Goal: Information Seeking & Learning: Find specific fact

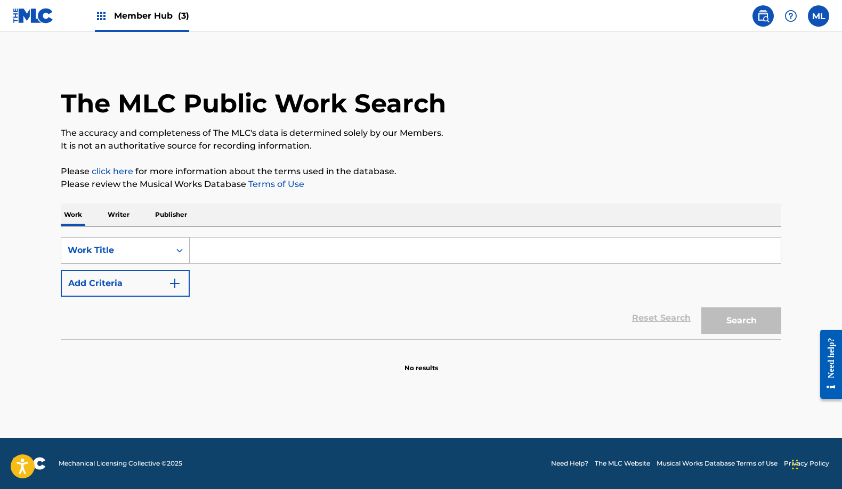
click at [157, 252] on div "Work Title" at bounding box center [116, 250] width 96 height 13
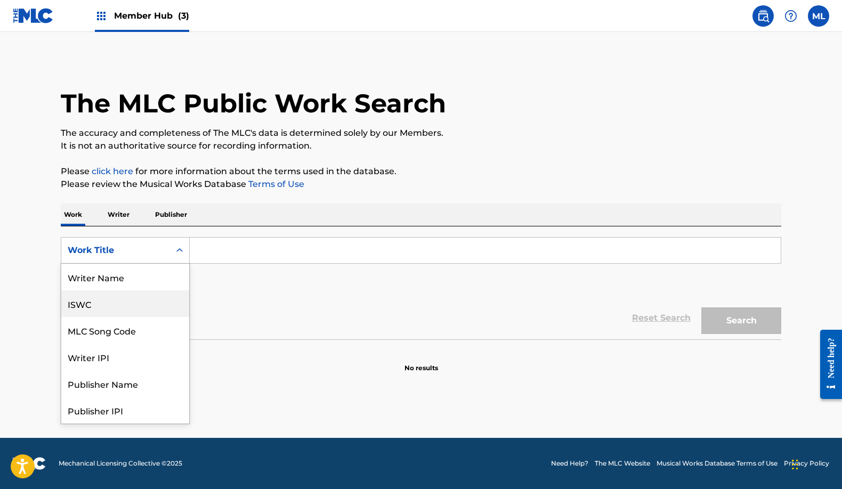
click at [104, 302] on div "ISWC" at bounding box center [125, 303] width 128 height 27
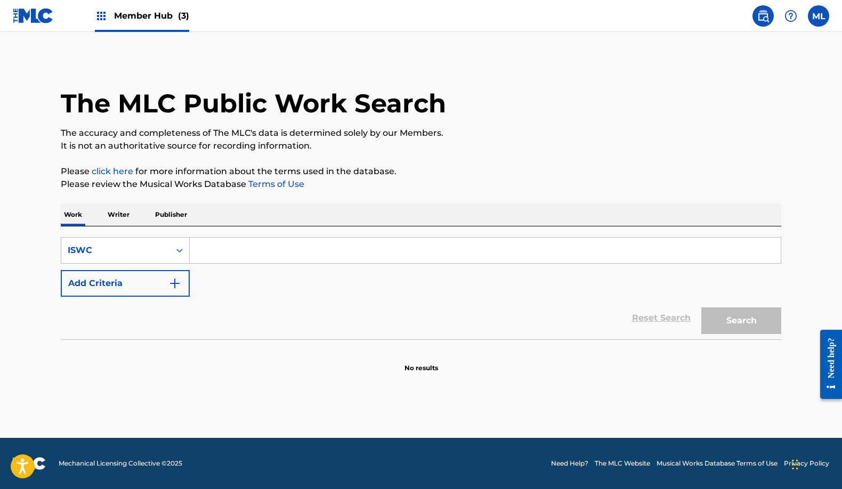
click at [211, 252] on input "Search Form" at bounding box center [485, 251] width 591 height 26
paste input "T0726407120"
type input "T0726407120"
click at [766, 314] on button "Search" at bounding box center [741, 321] width 80 height 27
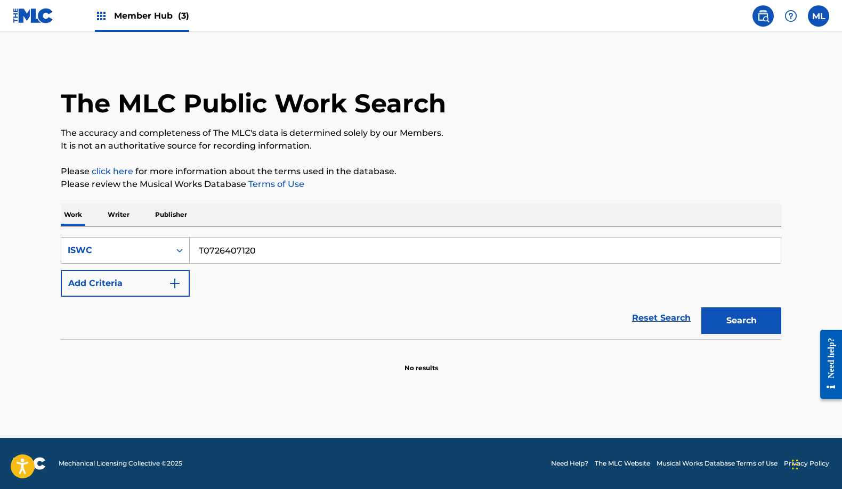
click at [179, 249] on icon "Search Form" at bounding box center [179, 250] width 11 height 11
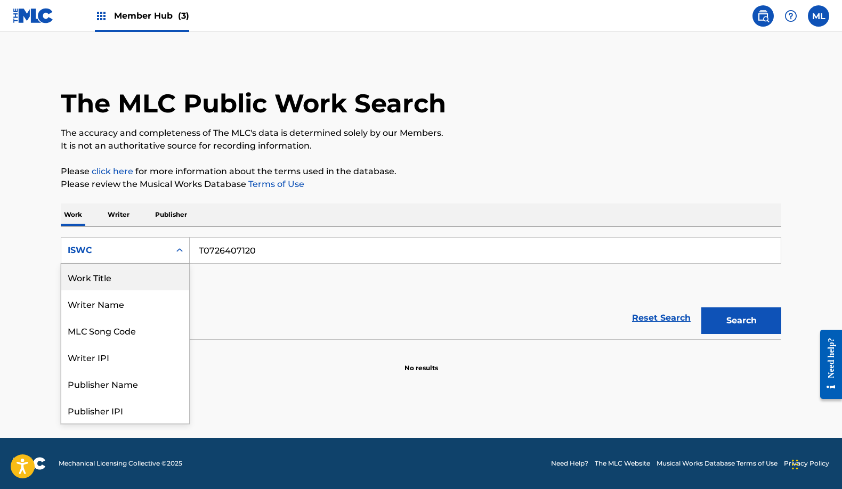
click at [119, 272] on div "Work Title" at bounding box center [125, 277] width 128 height 27
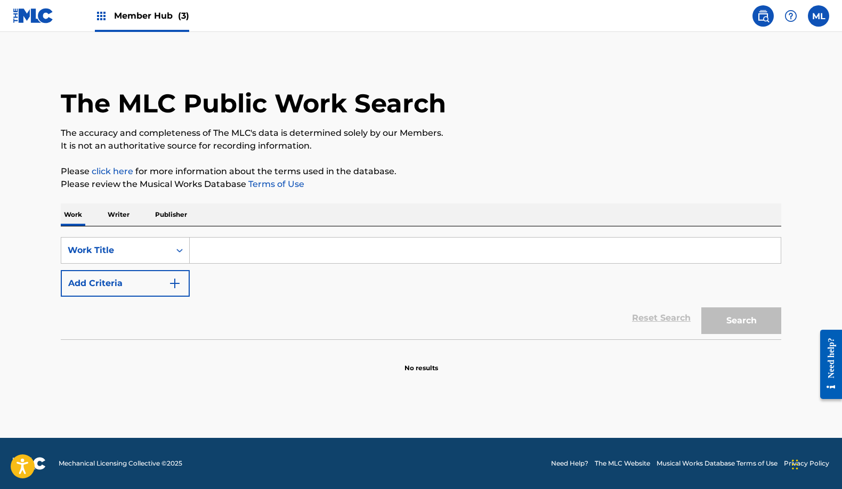
click at [221, 248] on input "Search Form" at bounding box center [485, 251] width 591 height 26
type input "heart of a warrior"
click at [753, 318] on button "Search" at bounding box center [741, 321] width 80 height 27
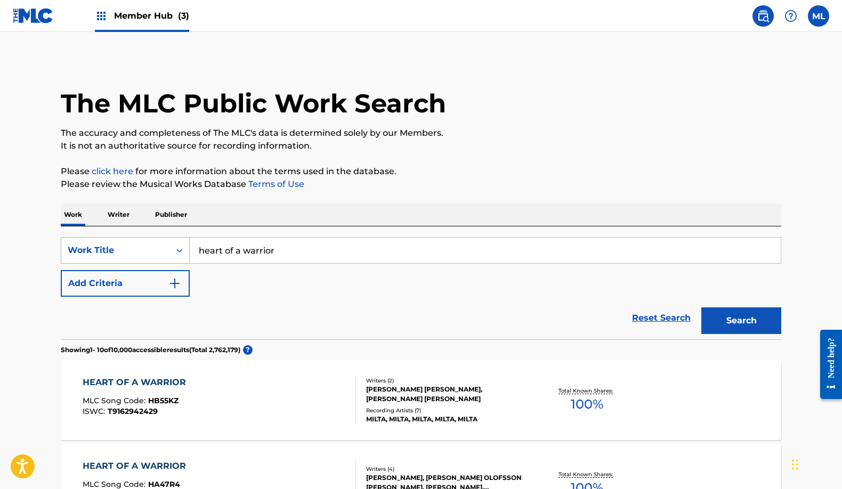
click at [165, 242] on div "Work Title" at bounding box center [115, 250] width 109 height 20
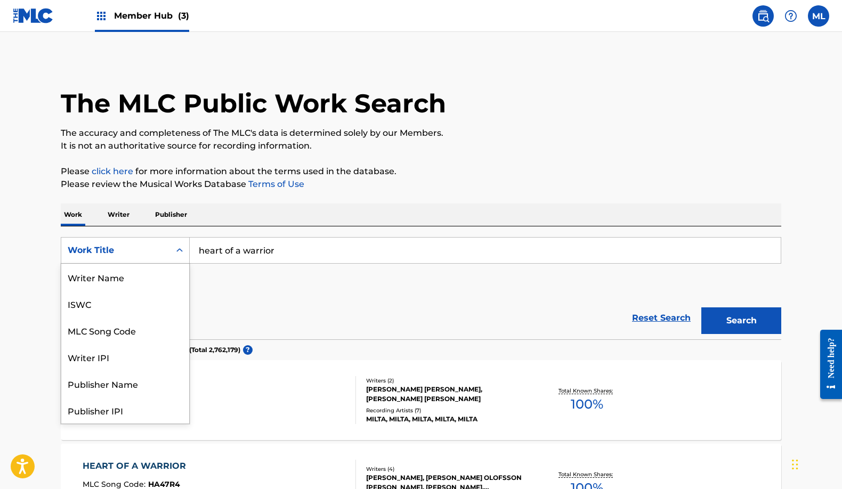
scroll to position [53, 0]
click at [136, 333] on div "Publisher Name" at bounding box center [125, 330] width 128 height 27
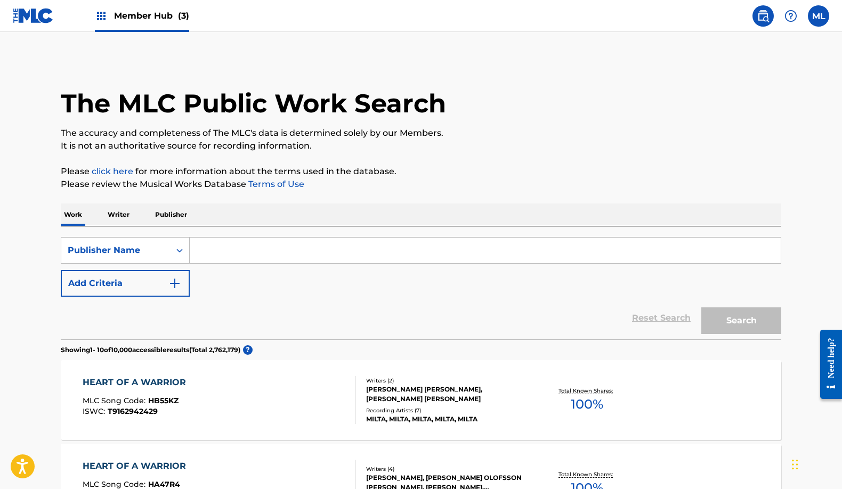
click at [222, 257] on input "Search Form" at bounding box center [485, 251] width 591 height 26
type input "imachew music"
click at [740, 323] on button "Search" at bounding box center [741, 321] width 80 height 27
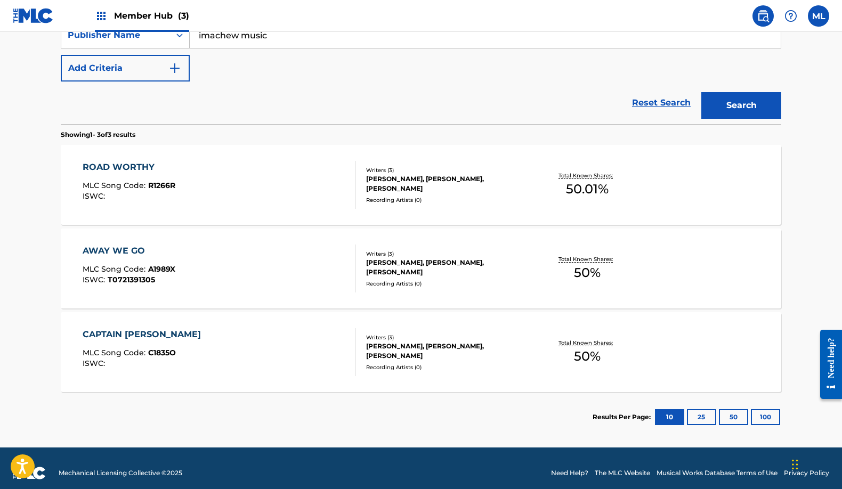
scroll to position [126, 0]
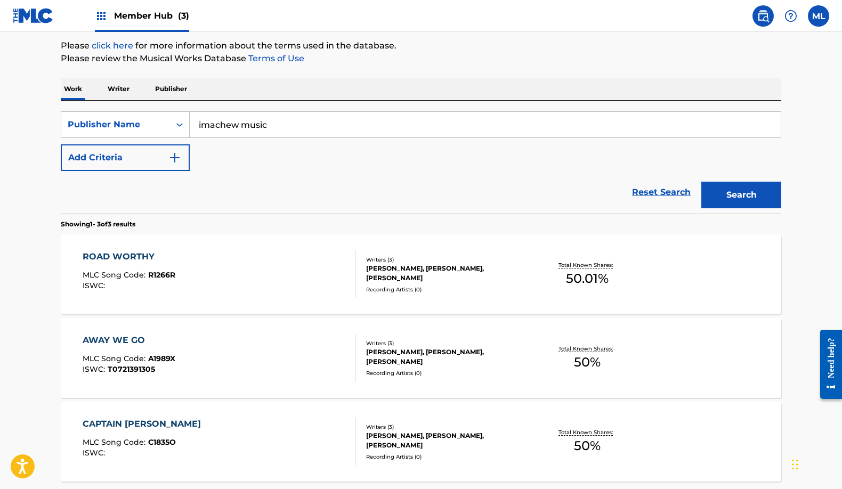
click at [658, 282] on div "ROAD WORTHY MLC Song Code : R1266R ISWC : Writers ( 3 ) [PERSON_NAME], [PERSON_…" at bounding box center [421, 274] width 721 height 80
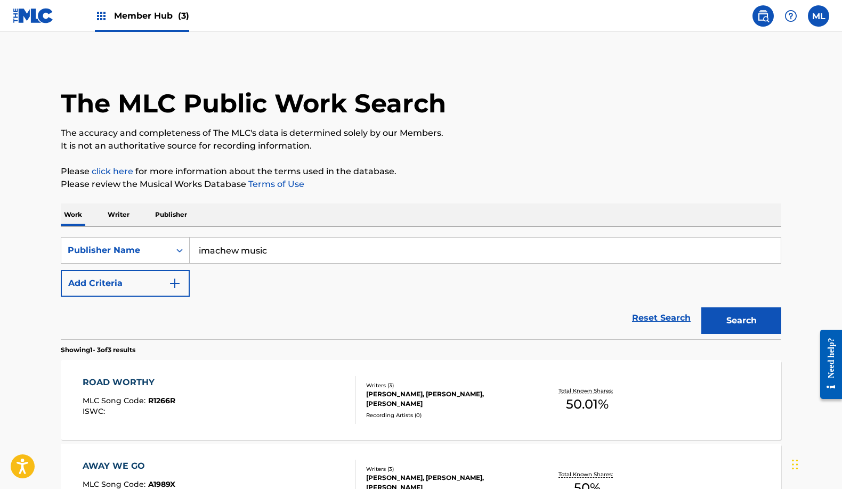
scroll to position [21, 0]
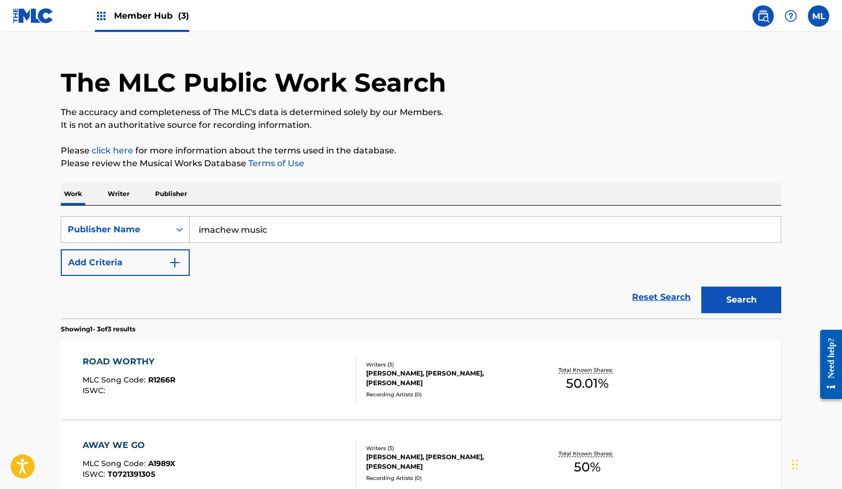
click at [142, 238] on div "Publisher Name" at bounding box center [115, 230] width 109 height 20
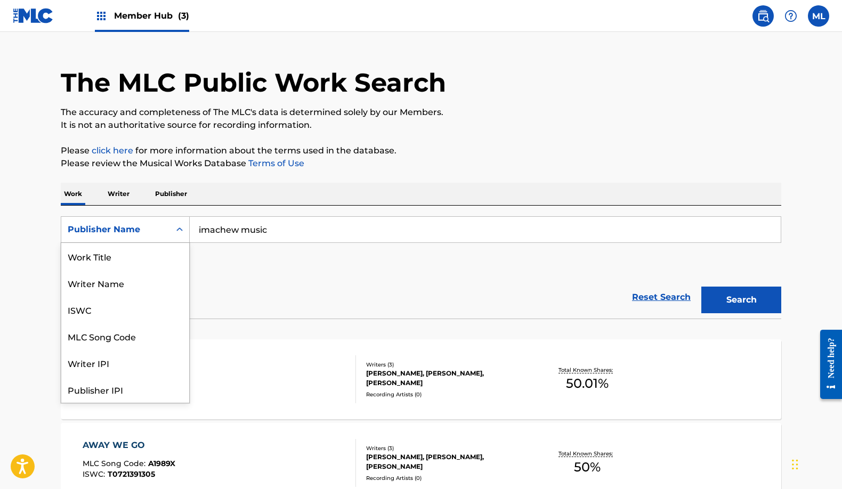
scroll to position [53, 0]
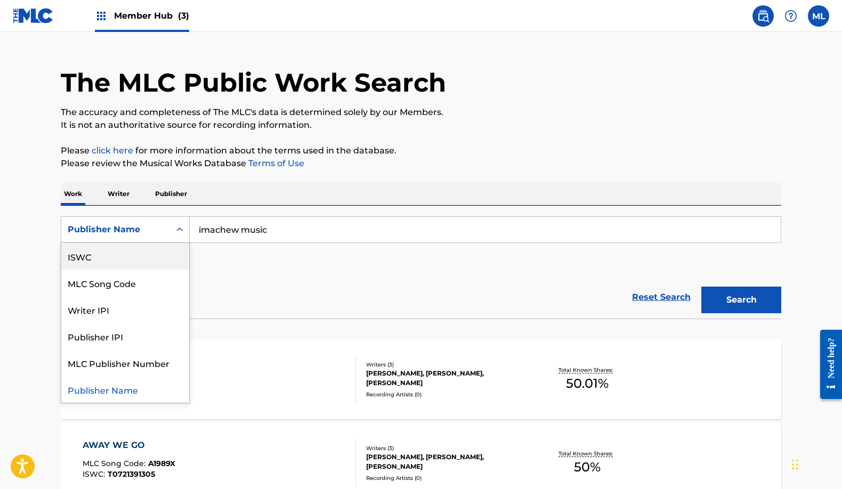
click at [110, 260] on div "ISWC" at bounding box center [125, 256] width 128 height 27
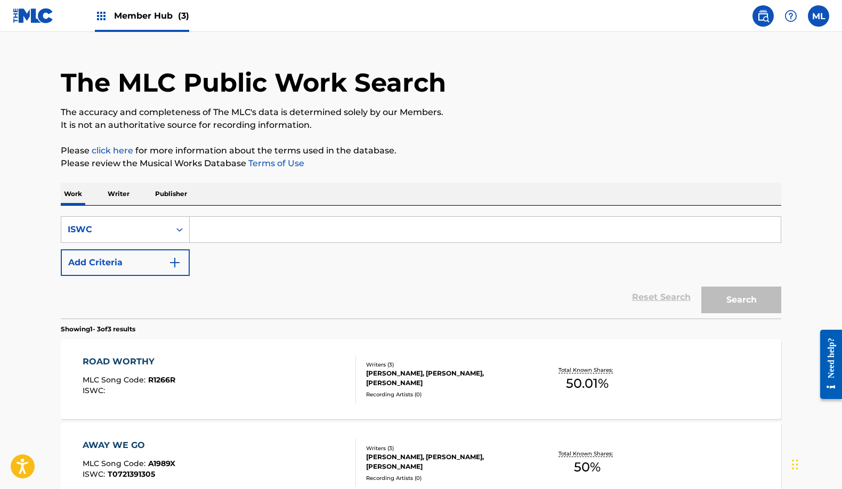
click at [261, 231] on input "Search Form" at bounding box center [485, 230] width 591 height 26
paste input "T0726399354"
type input "T0726399354"
click at [756, 304] on button "Search" at bounding box center [741, 300] width 80 height 27
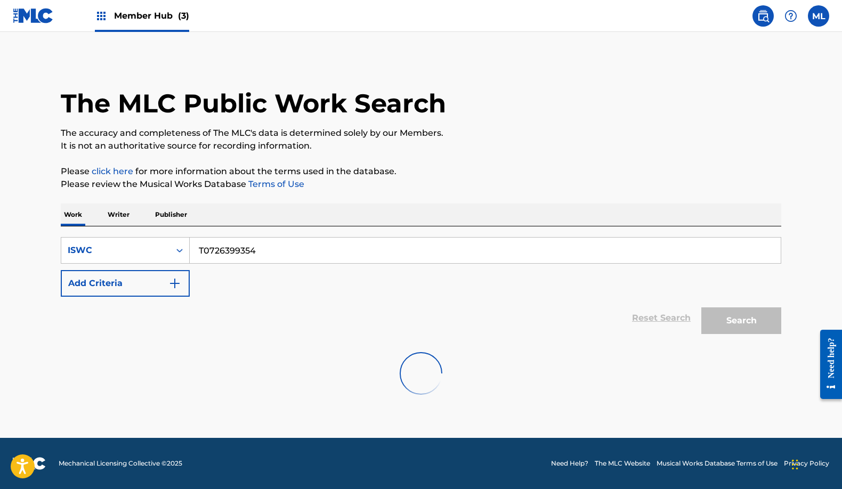
scroll to position [0, 0]
click at [151, 261] on div "ISWC" at bounding box center [125, 250] width 129 height 27
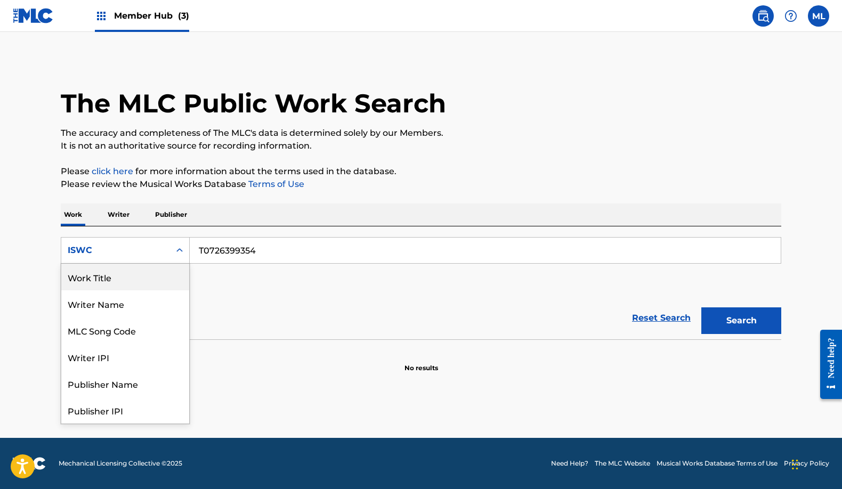
click at [115, 286] on div "Work Title" at bounding box center [125, 277] width 128 height 27
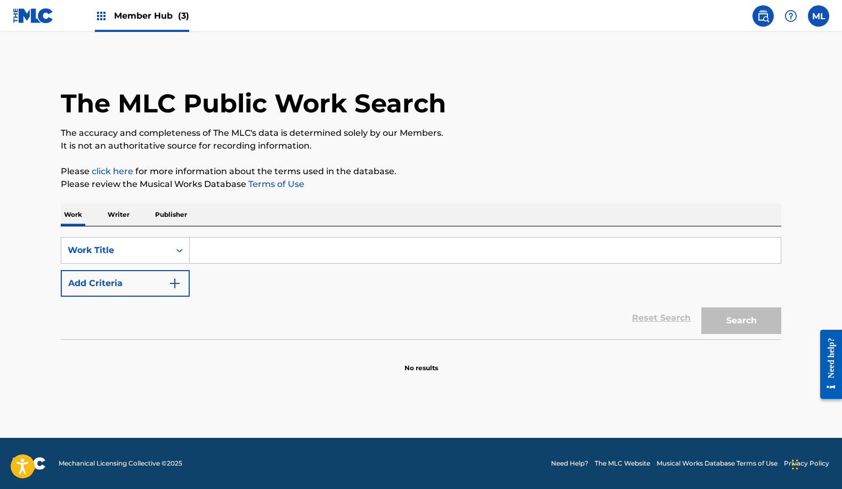
click at [233, 246] on input "Search Form" at bounding box center [485, 251] width 591 height 26
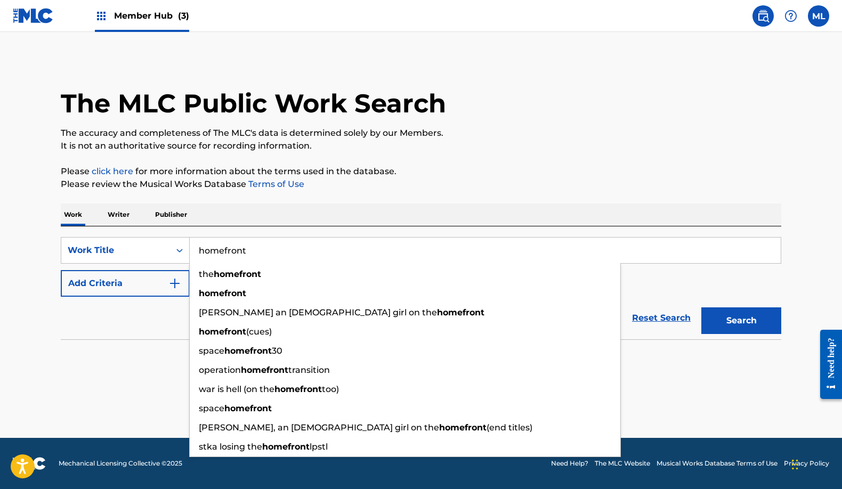
type input "homefront"
click at [741, 321] on button "Search" at bounding box center [741, 321] width 80 height 27
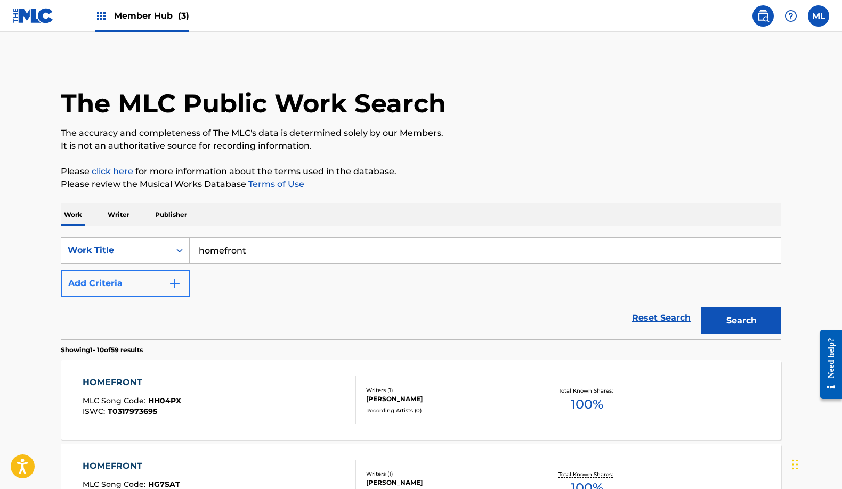
click at [155, 276] on button "Add Criteria" at bounding box center [125, 283] width 129 height 27
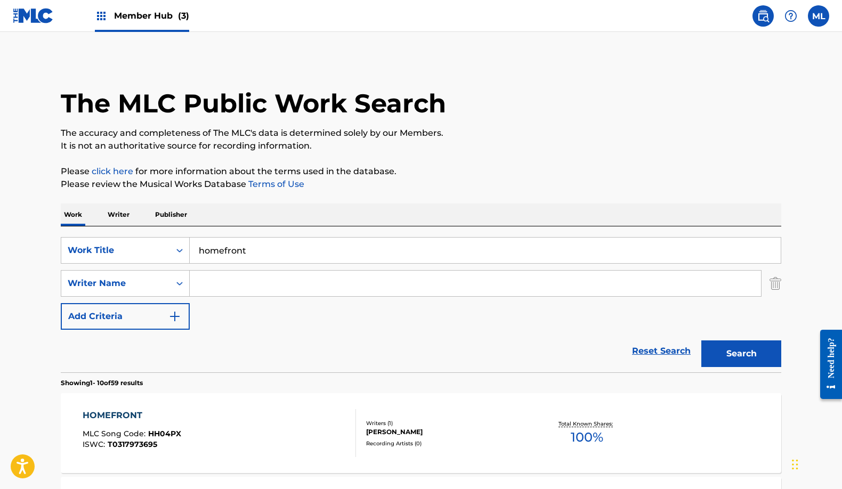
click at [207, 281] on input "Search Form" at bounding box center [475, 284] width 571 height 26
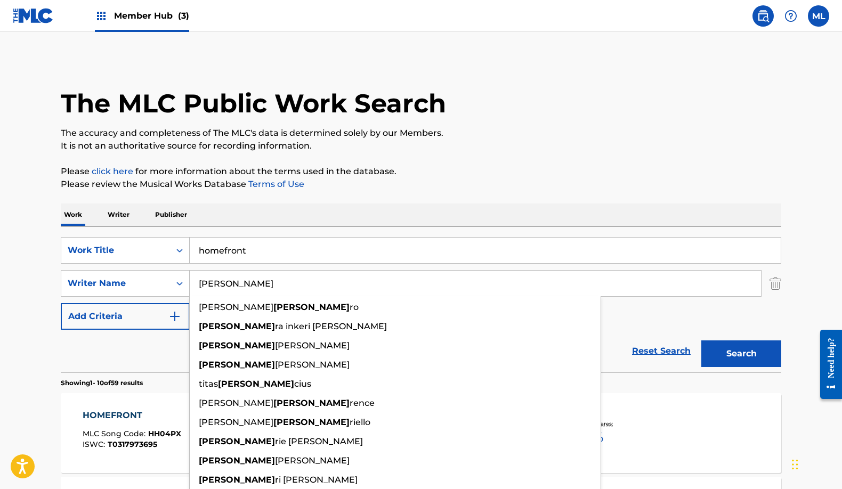
type input "[PERSON_NAME]"
click at [741, 354] on button "Search" at bounding box center [741, 354] width 80 height 27
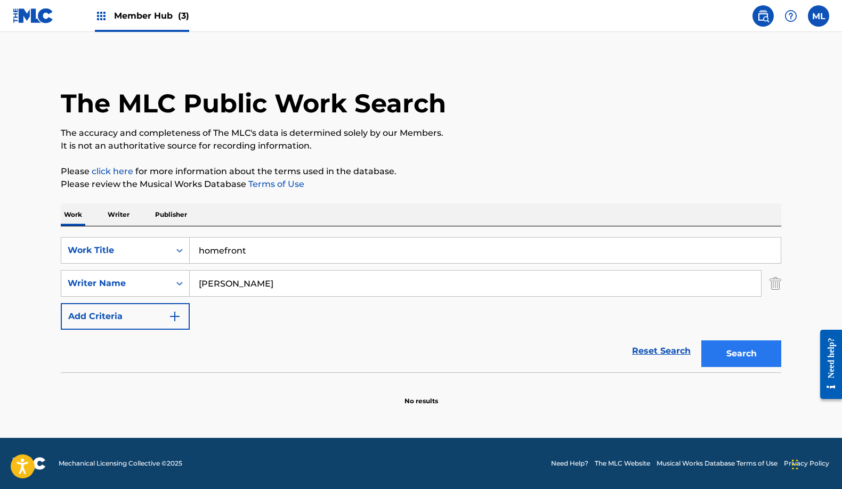
click at [755, 361] on button "Search" at bounding box center [741, 354] width 80 height 27
click at [171, 288] on div "Search Form" at bounding box center [179, 283] width 19 height 19
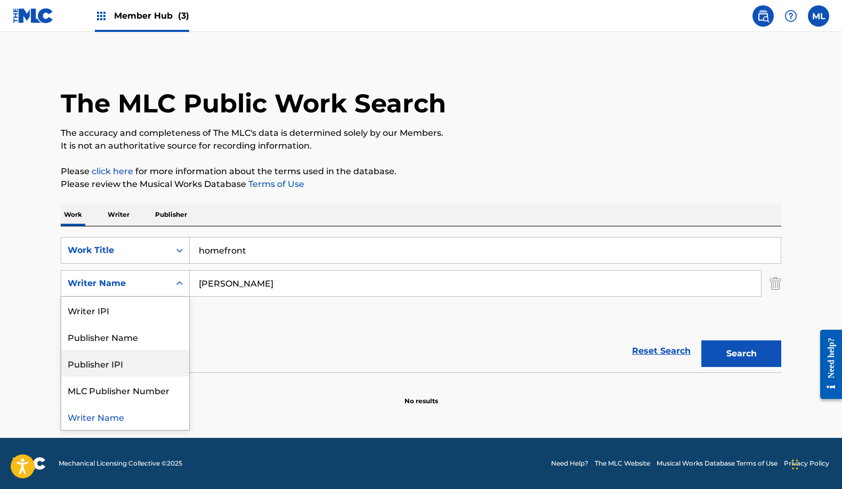
click at [141, 340] on div "Publisher Name" at bounding box center [125, 336] width 128 height 27
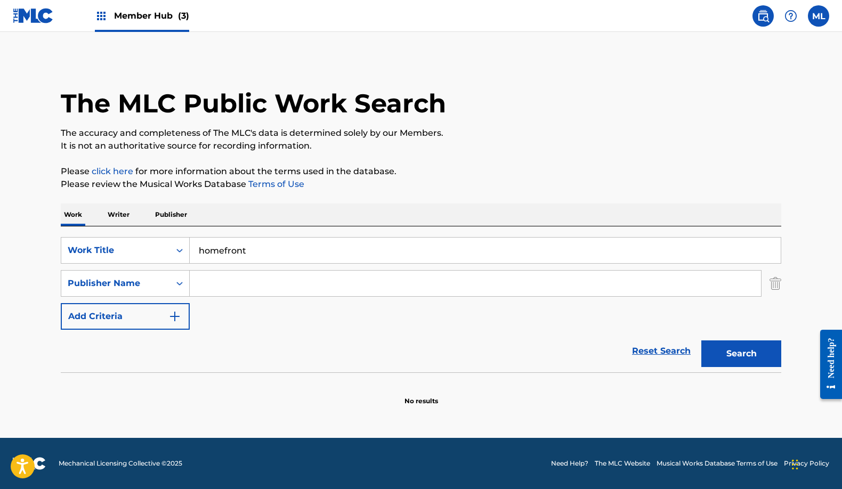
click at [213, 290] on input "Search Form" at bounding box center [475, 284] width 571 height 26
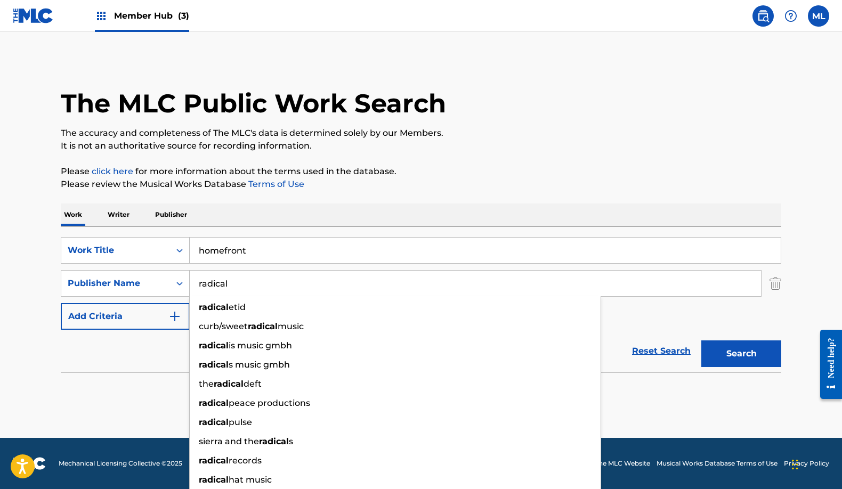
type input "radical"
click at [741, 354] on button "Search" at bounding box center [741, 354] width 80 height 27
